Goal: Information Seeking & Learning: Learn about a topic

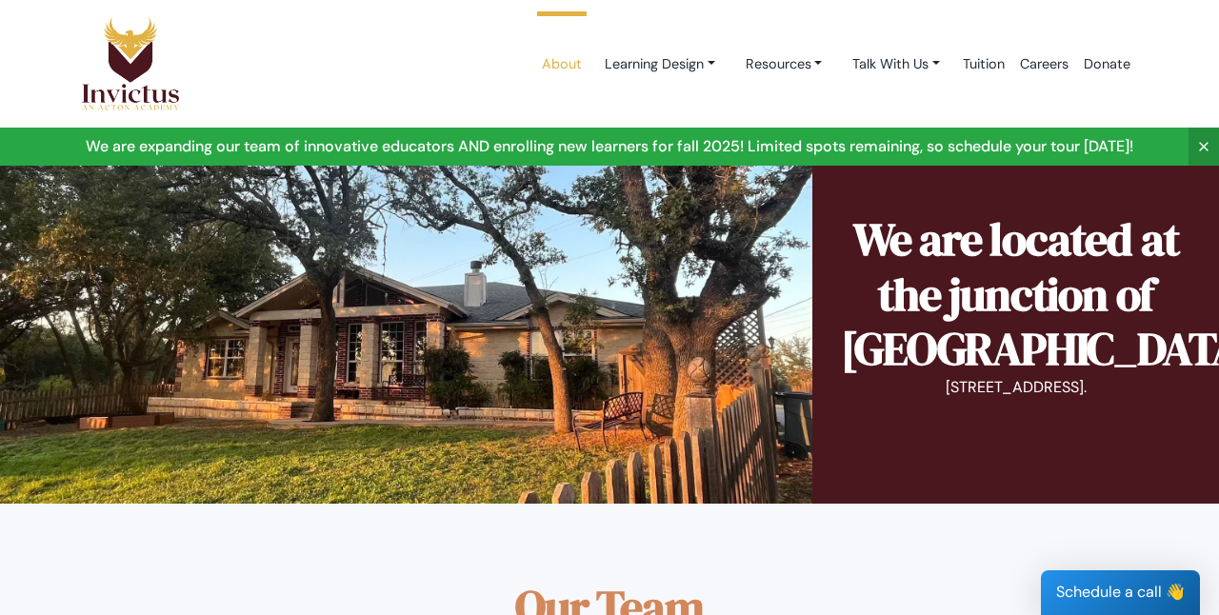
scroll to position [1123, 0]
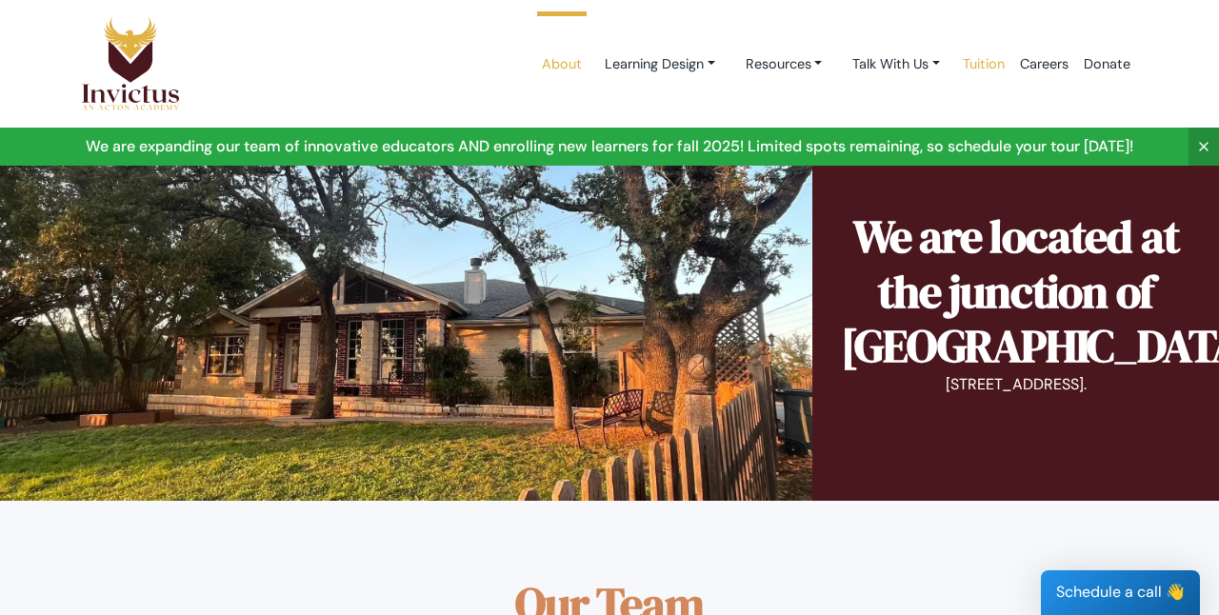
click at [987, 59] on link "Tuition" at bounding box center [983, 64] width 57 height 81
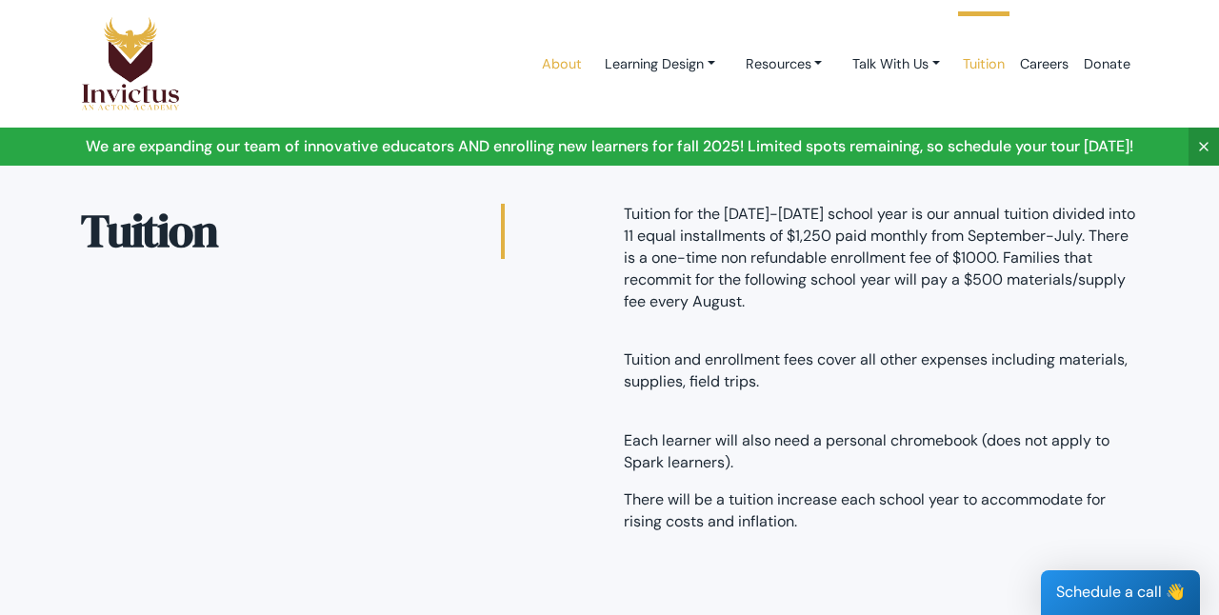
click at [543, 59] on link "About" at bounding box center [561, 64] width 55 height 81
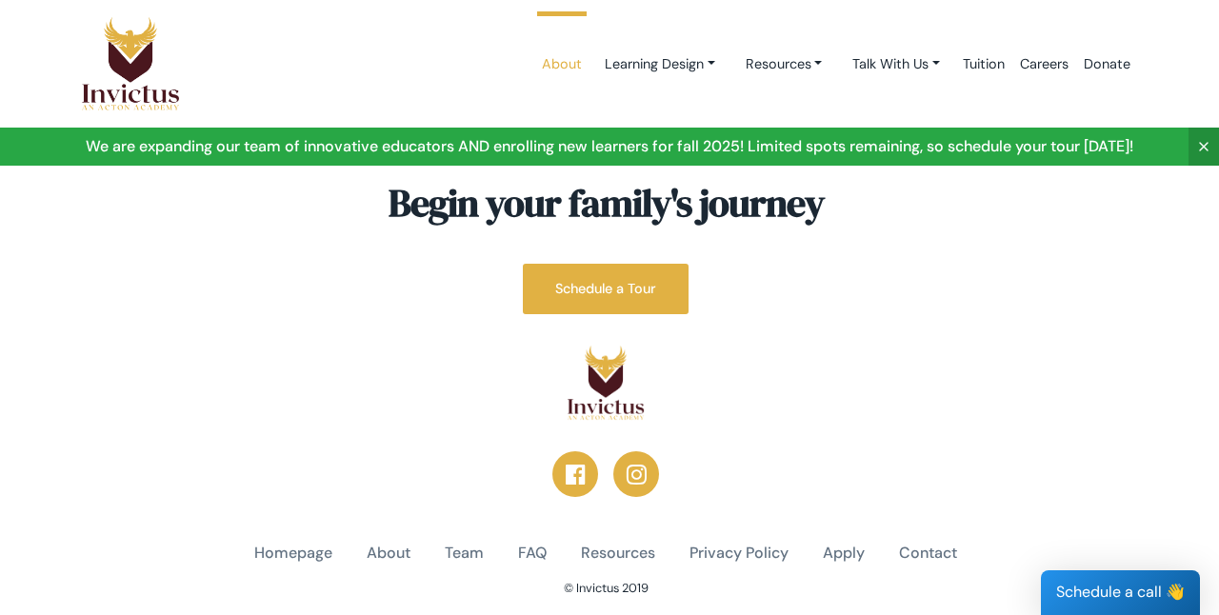
scroll to position [5093, 5]
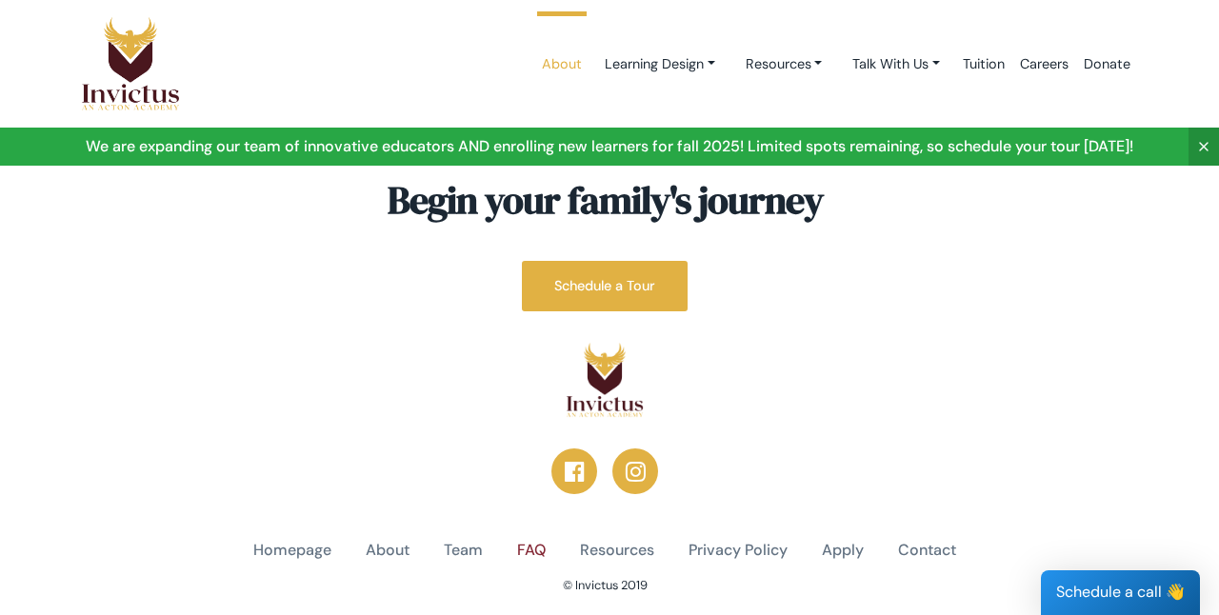
click at [524, 540] on link "FAQ" at bounding box center [531, 551] width 29 height 22
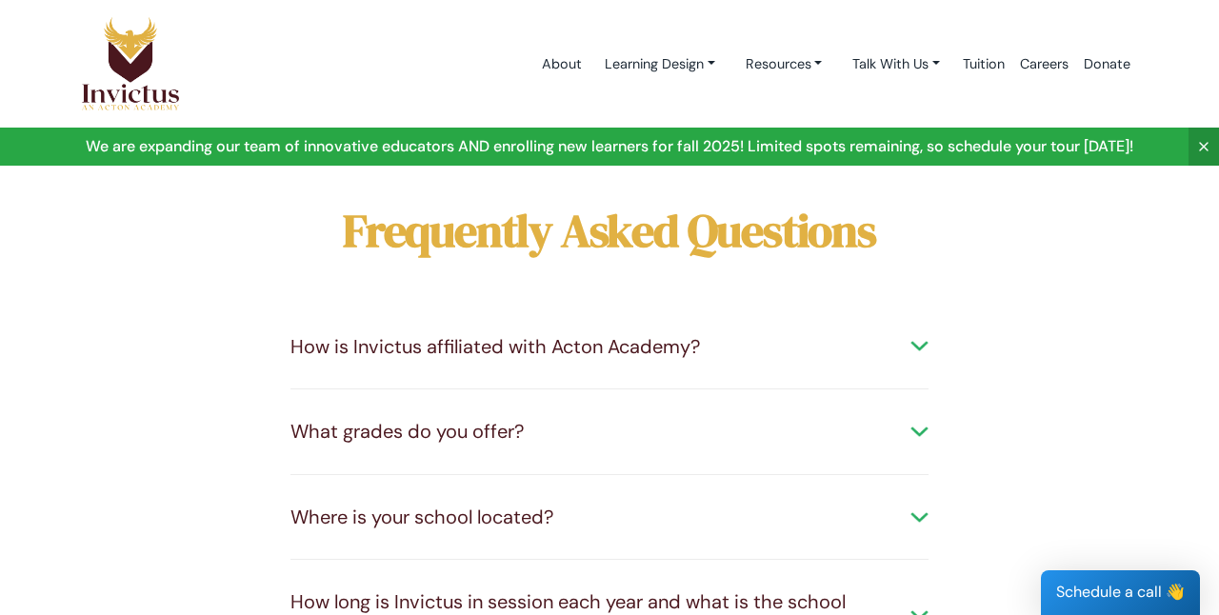
click at [667, 441] on div "What grades do you offer?" at bounding box center [609, 432] width 638 height 28
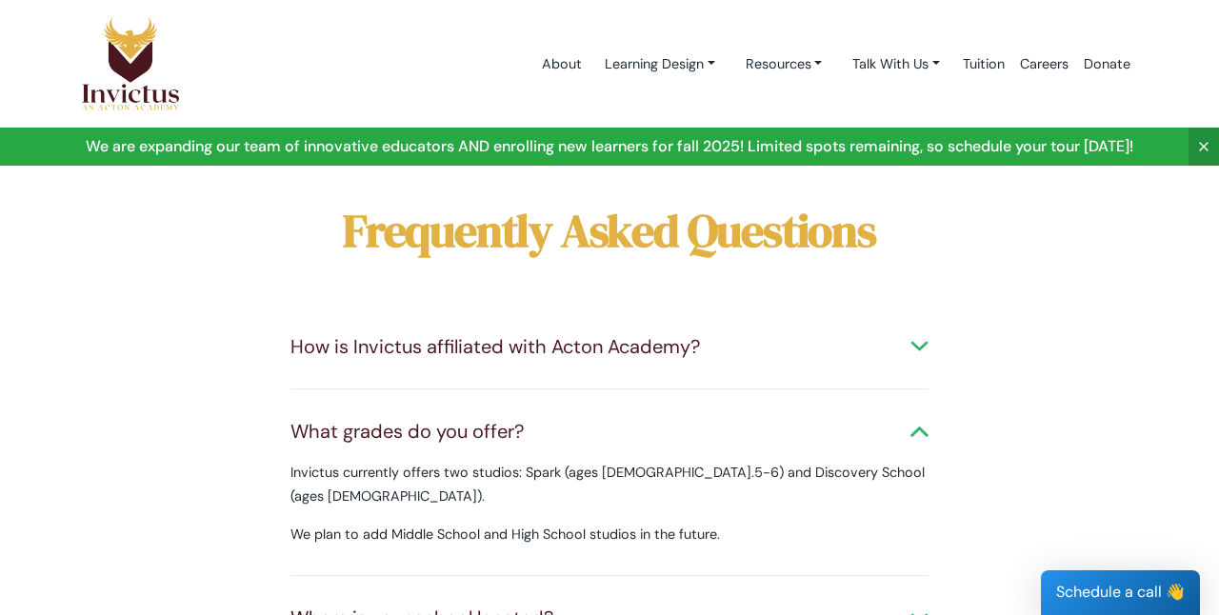
click at [684, 363] on div "How is Invictus affiliated with Acton Academy? Invictus is part of the network …" at bounding box center [609, 348] width 638 height 86
click at [921, 343] on div "How is Invictus affiliated with Acton Academy?" at bounding box center [609, 347] width 638 height 28
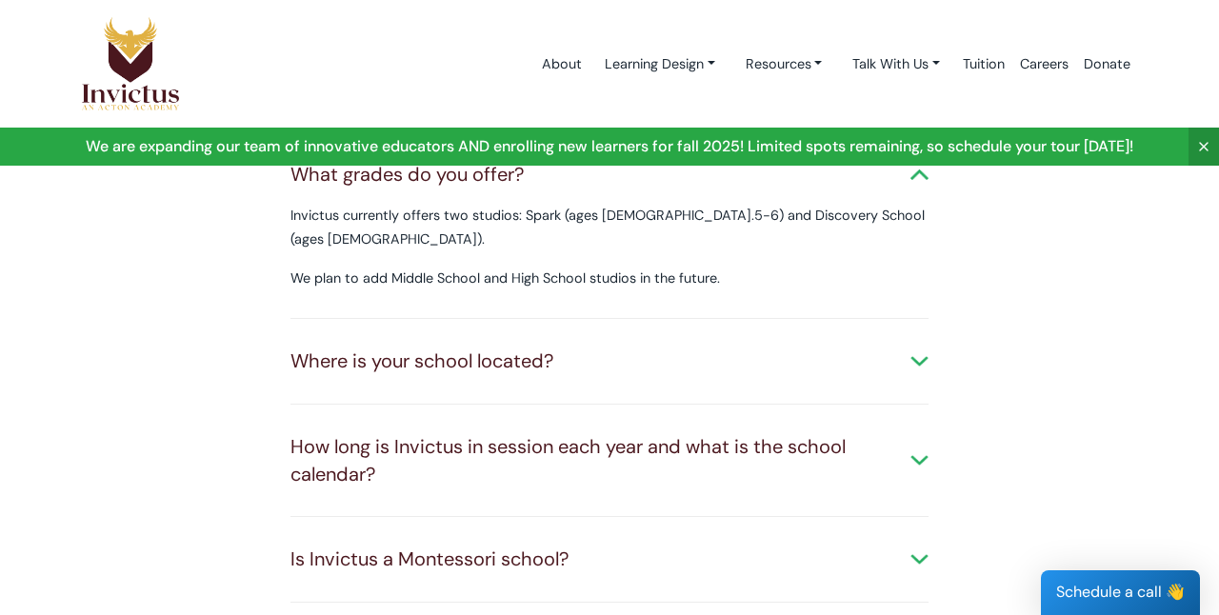
scroll to position [345, 0]
click at [902, 346] on div "Where is your school located?" at bounding box center [609, 360] width 638 height 28
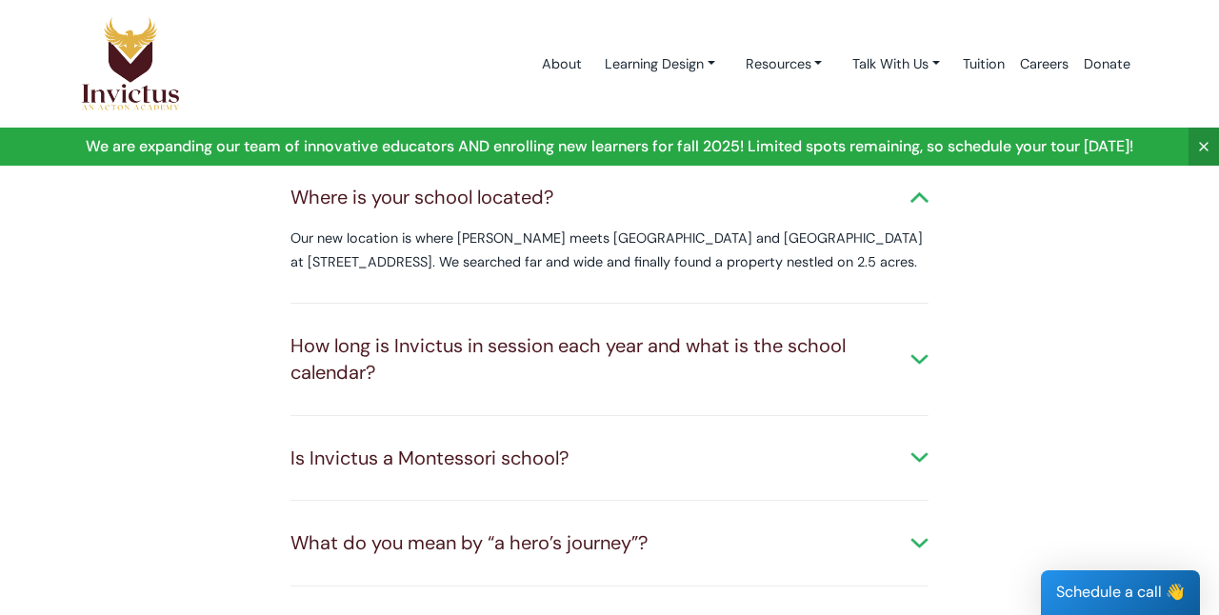
scroll to position [509, 0]
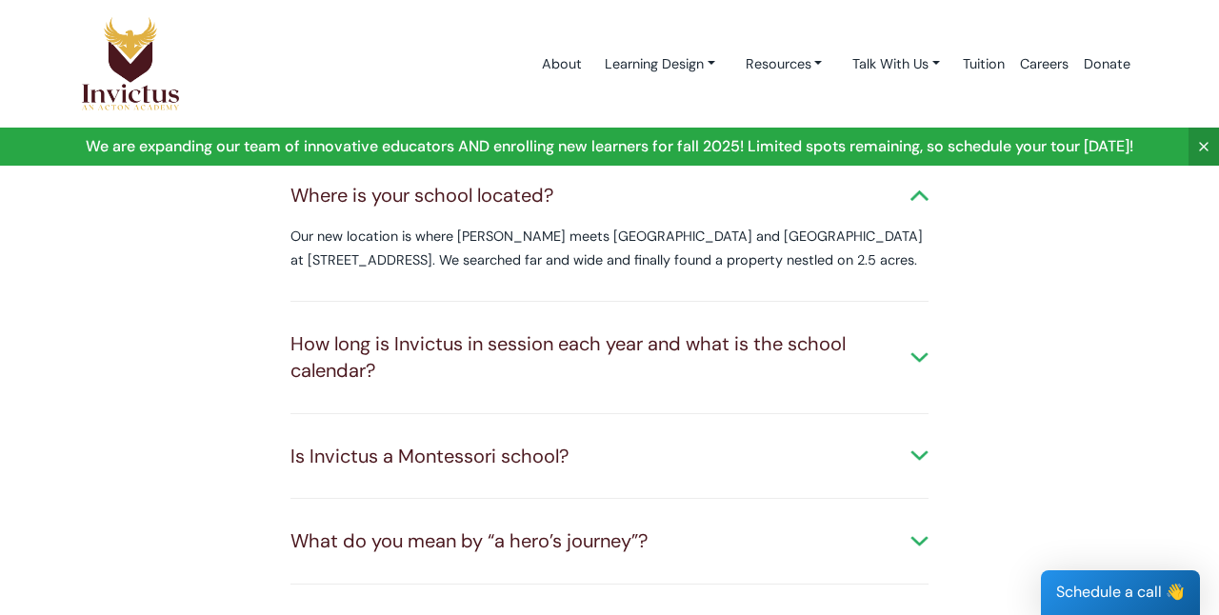
click at [905, 332] on div "How long is Invictus in session each year and what is the school calendar?" at bounding box center [609, 357] width 638 height 54
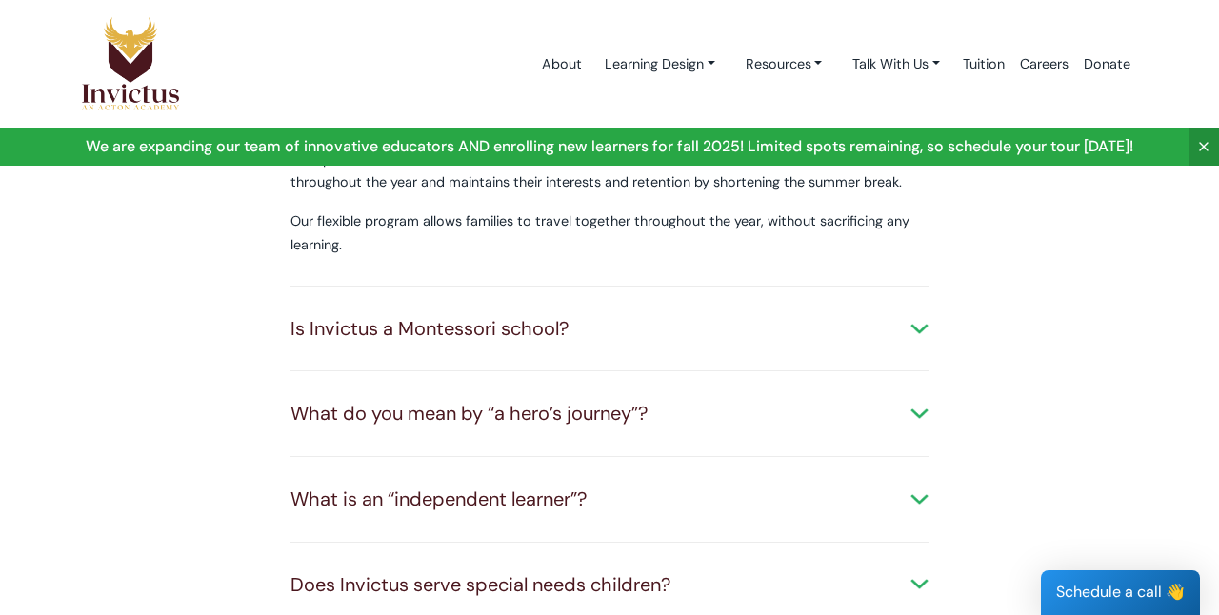
scroll to position [764, 0]
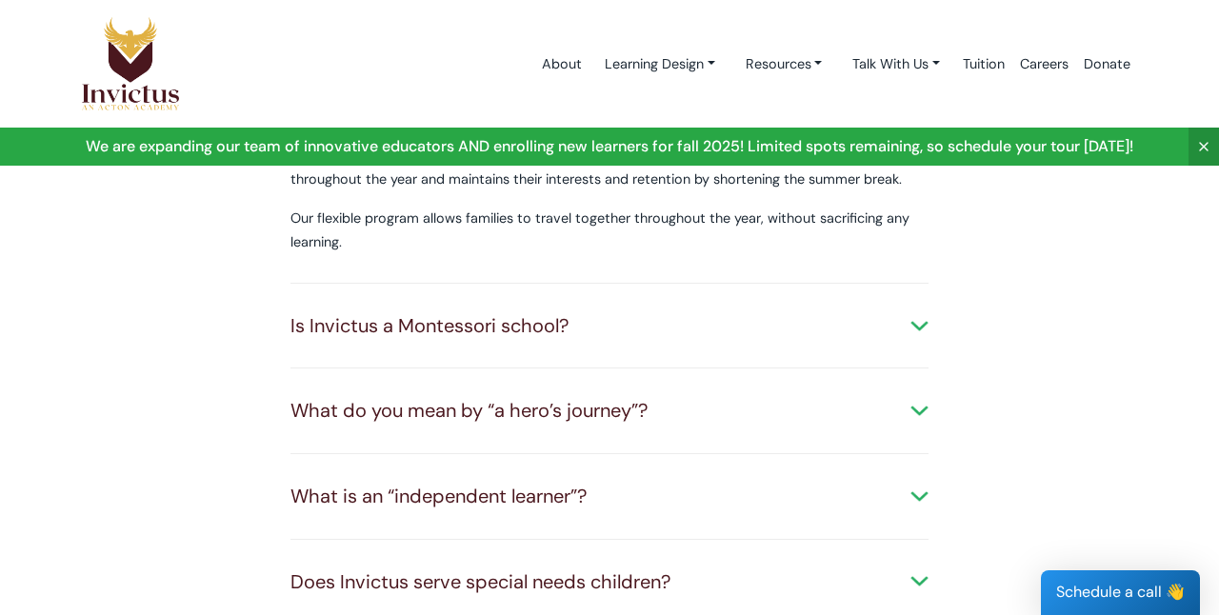
click at [917, 397] on div "What do you mean by “a hero’s journey”?" at bounding box center [609, 411] width 638 height 28
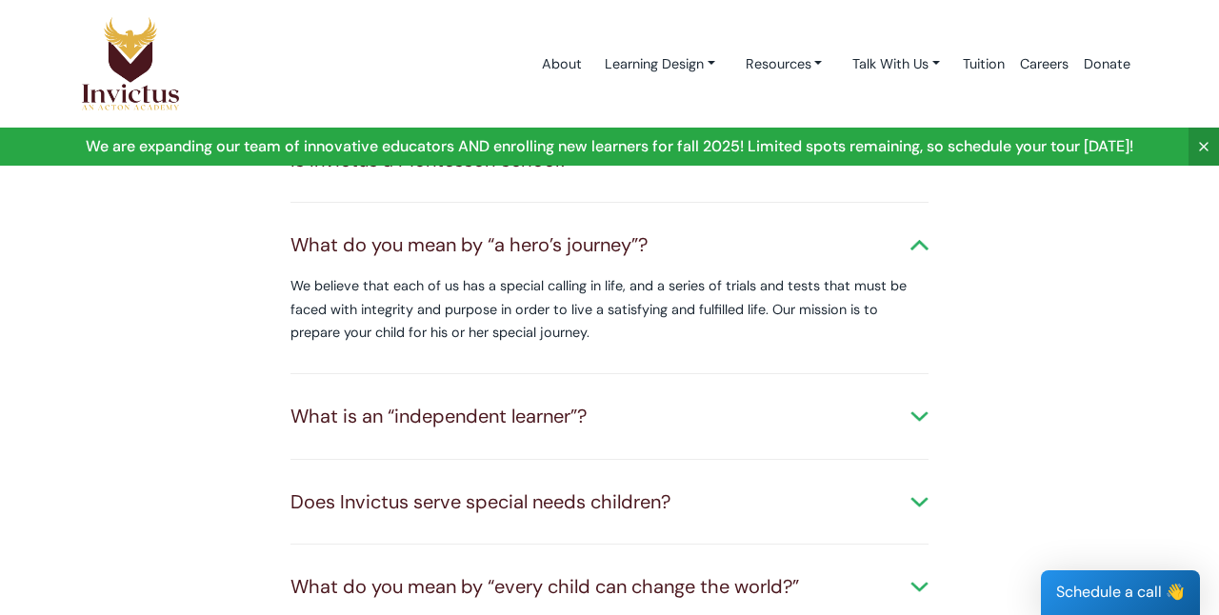
scroll to position [929, 0]
click at [910, 403] on div "What is an “independent learner”?" at bounding box center [609, 417] width 638 height 28
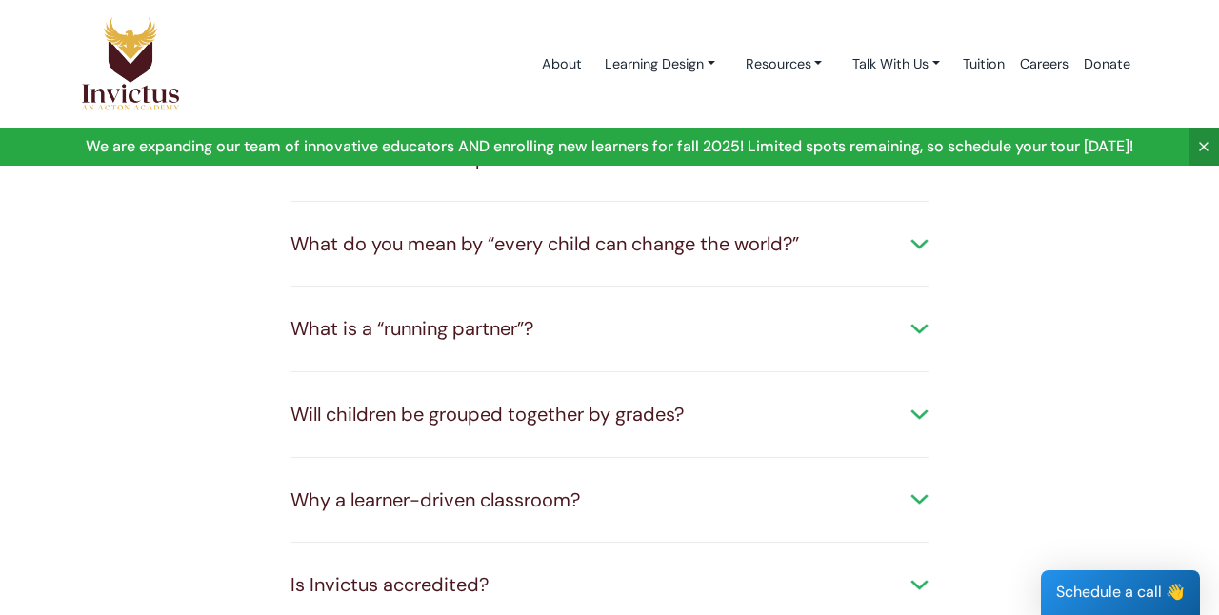
scroll to position [1366, 0]
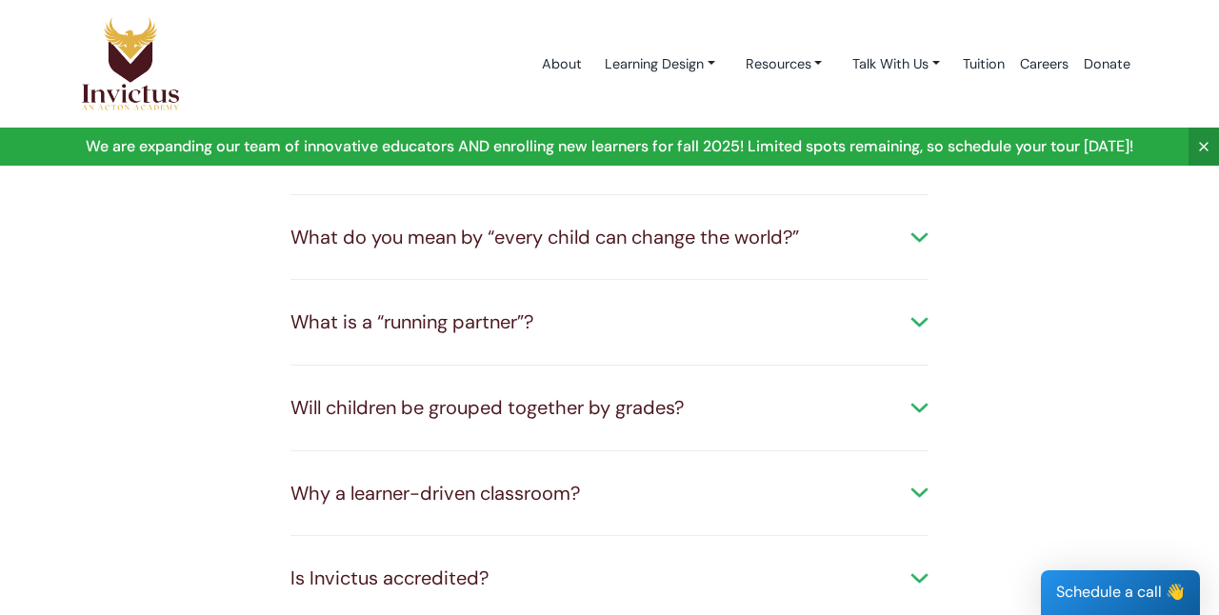
click at [909, 366] on div "Will children be grouped together by grades? We believe that children learn bes…" at bounding box center [609, 409] width 638 height 86
click at [914, 394] on div "Will children be grouped together by grades?" at bounding box center [609, 408] width 638 height 28
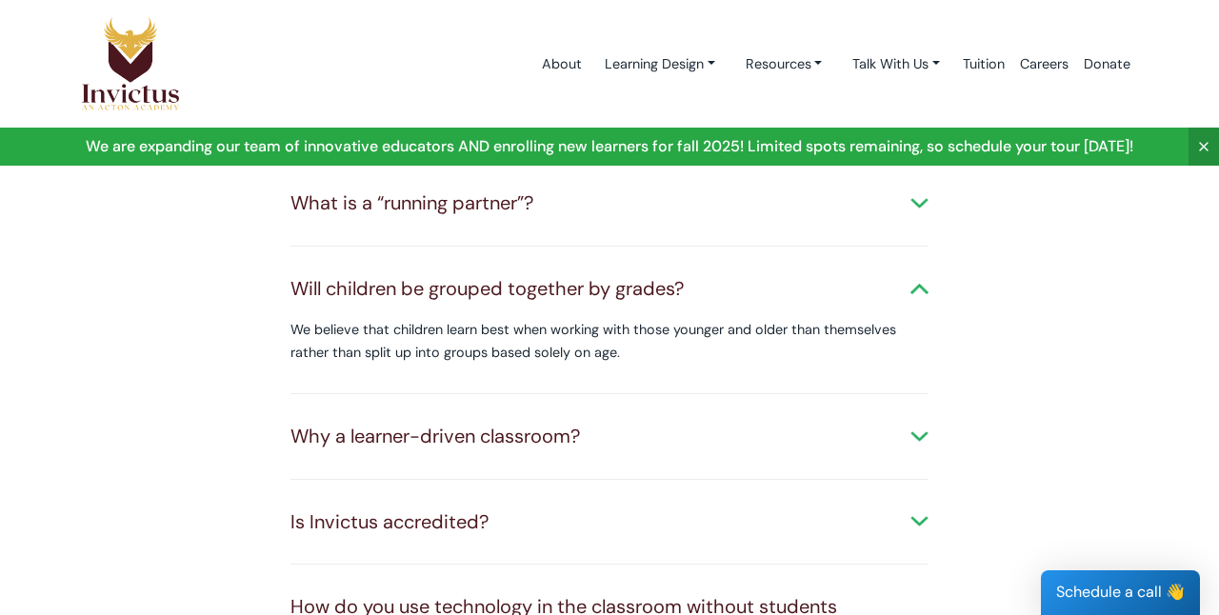
scroll to position [1491, 0]
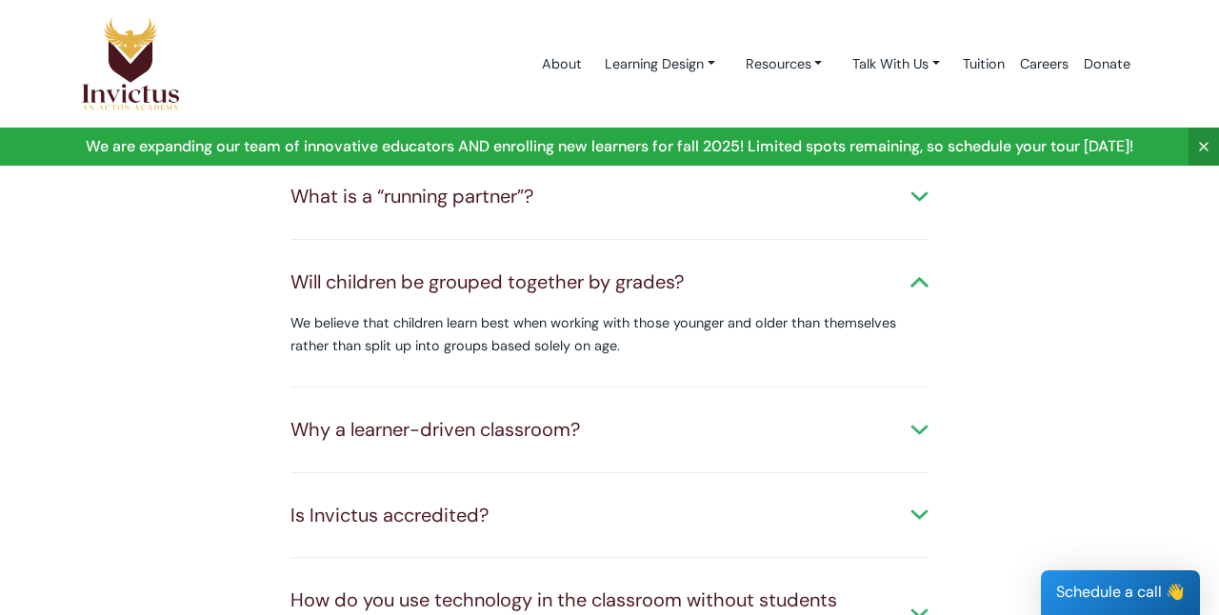
click at [918, 416] on div "Why a learner-driven classroom?" at bounding box center [609, 430] width 638 height 28
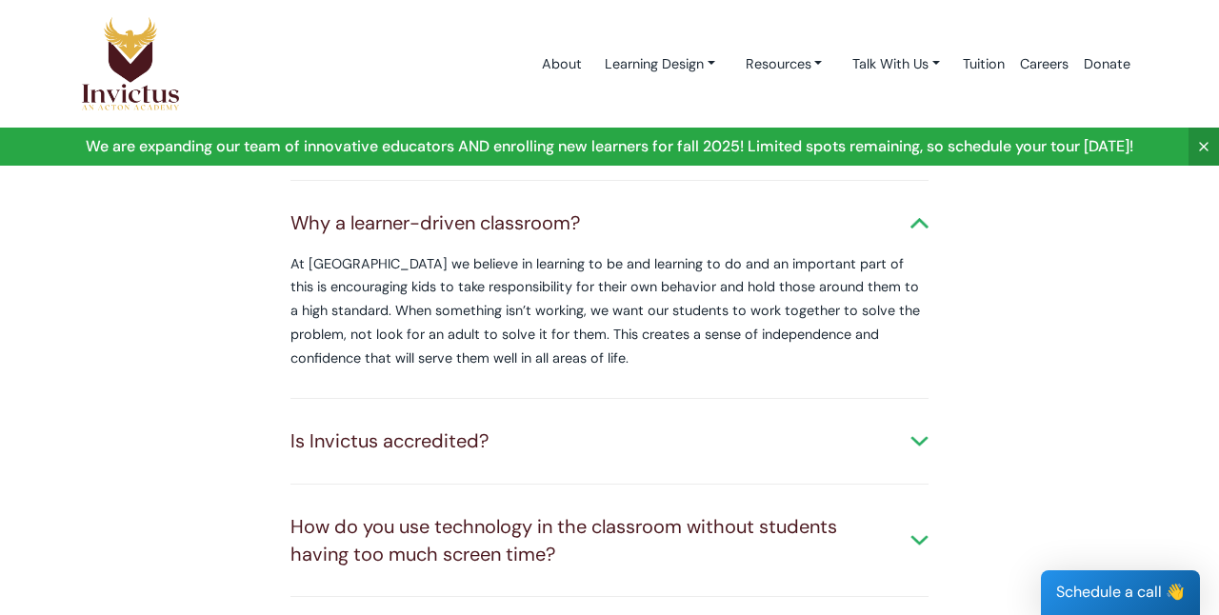
scroll to position [1707, 0]
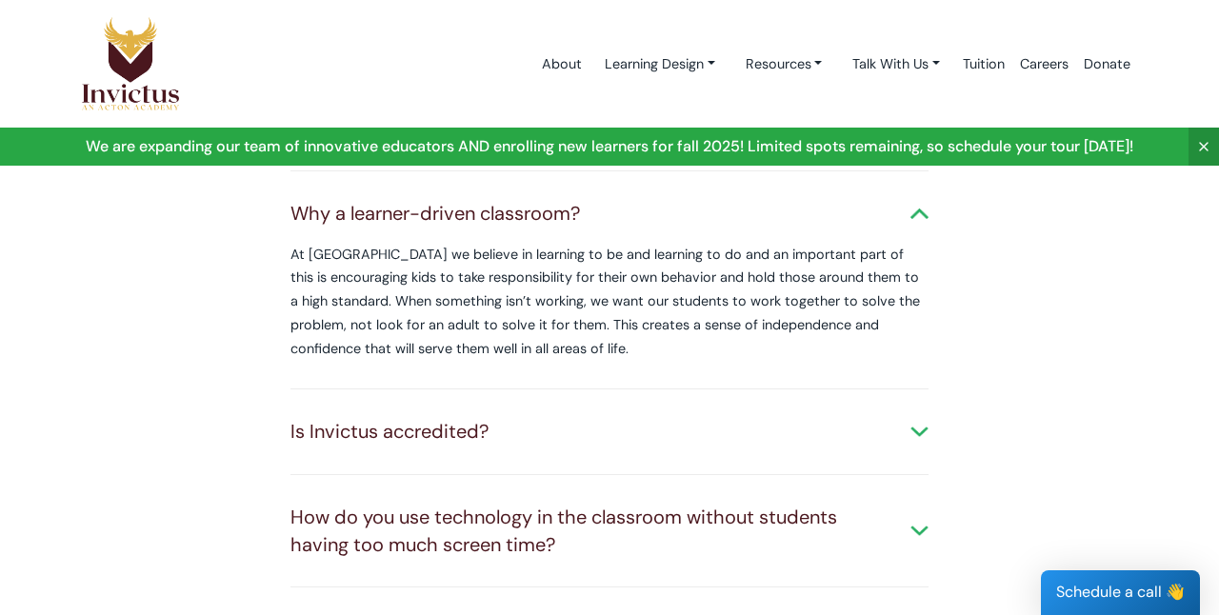
click at [922, 418] on div "Is Invictus accredited?" at bounding box center [609, 432] width 638 height 28
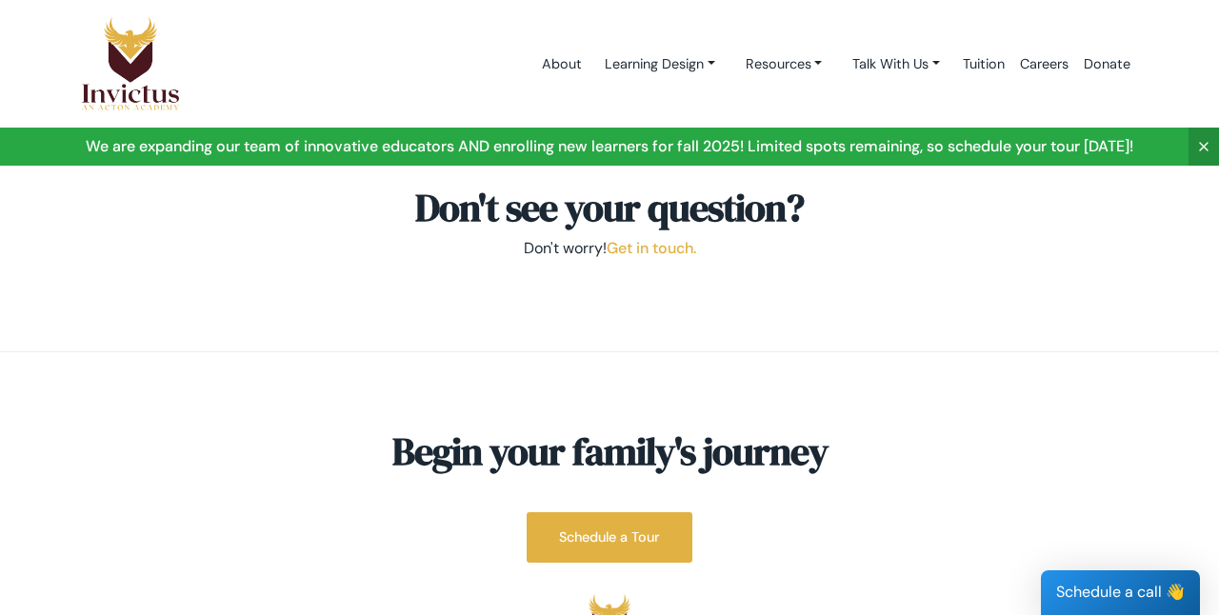
scroll to position [2888, 0]
